Goal: Transaction & Acquisition: Purchase product/service

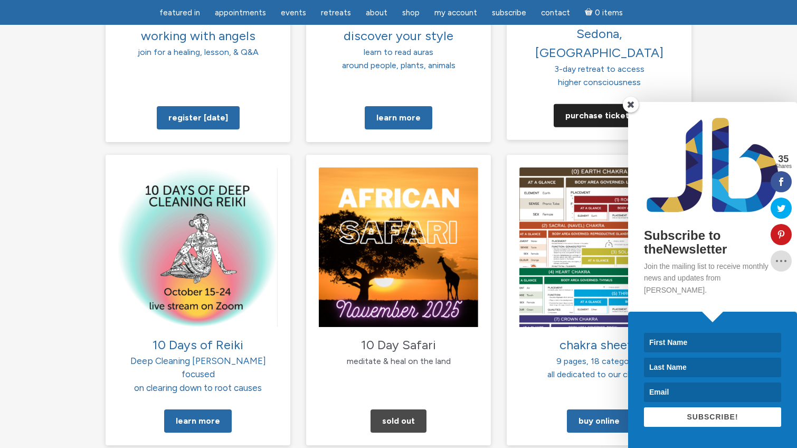
scroll to position [1003, 0]
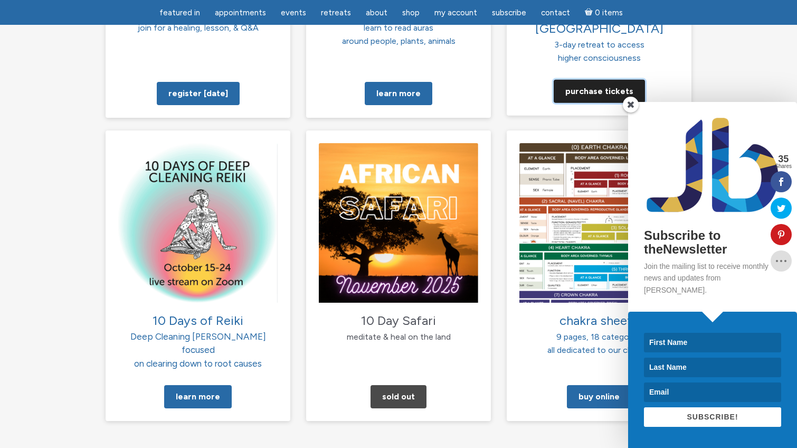
click at [582, 79] on link "Purchase tickets" at bounding box center [599, 90] width 91 height 23
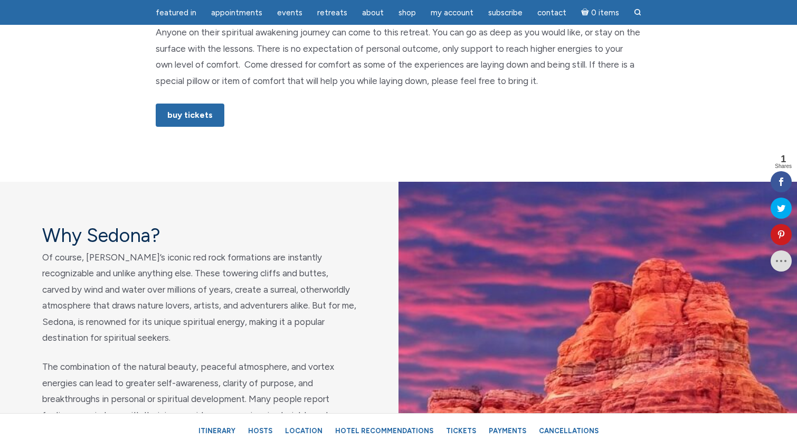
scroll to position [739, 0]
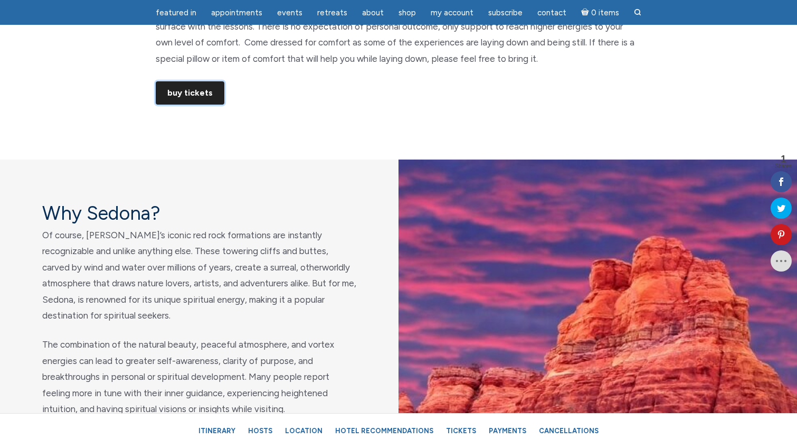
click at [203, 91] on link "Buy Tickets" at bounding box center [190, 92] width 69 height 23
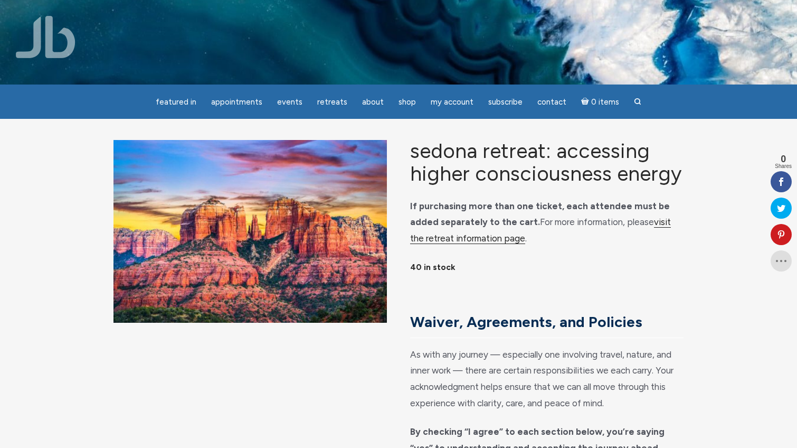
click at [659, 229] on link "visit the retreat information page" at bounding box center [540, 229] width 261 height 27
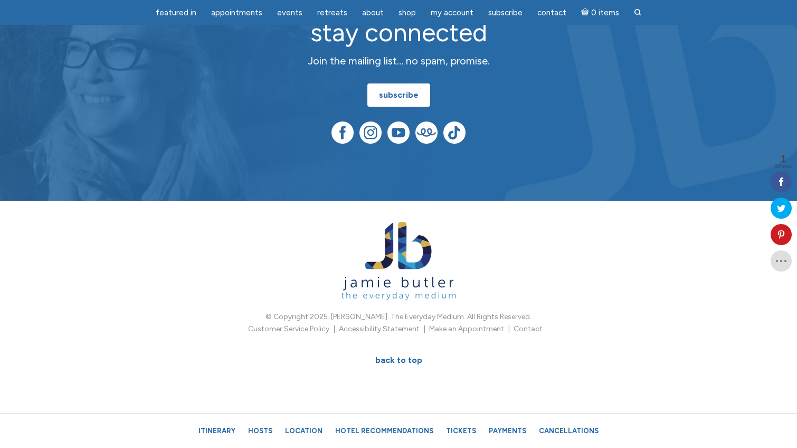
scroll to position [6771, 0]
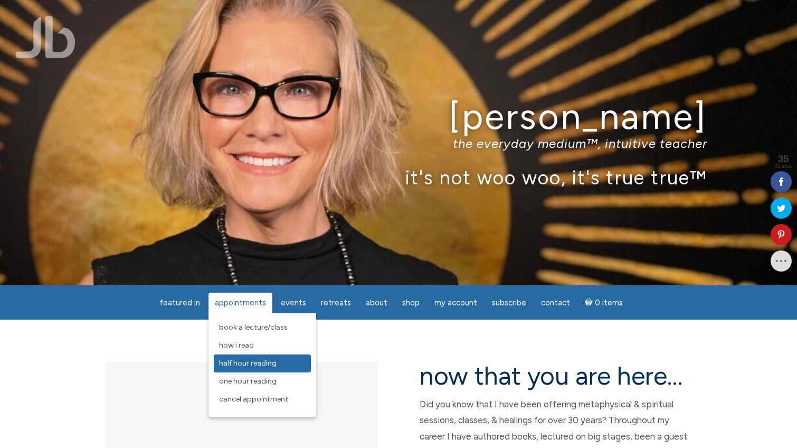
click at [257, 369] on link "Half Hour Reading" at bounding box center [262, 363] width 97 height 18
